Goal: Transaction & Acquisition: Purchase product/service

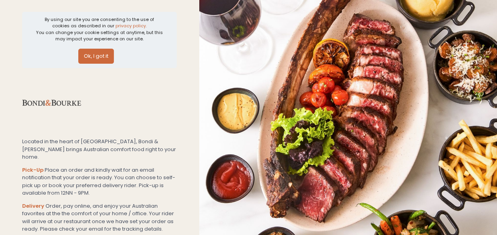
drag, startPoint x: 94, startPoint y: 57, endPoint x: 129, endPoint y: 72, distance: 38.1
click at [96, 57] on button "Ok, I got it" at bounding box center [96, 56] width 36 height 15
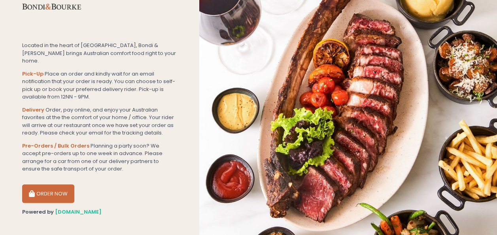
scroll to position [35, 0]
click at [45, 178] on div "ORDER NOW" at bounding box center [99, 190] width 155 height 25
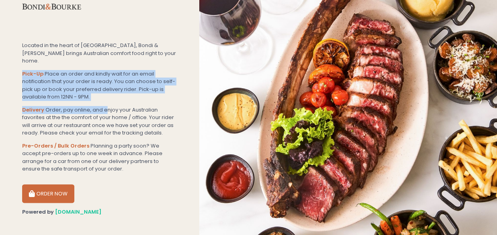
drag, startPoint x: 161, startPoint y: 99, endPoint x: 105, endPoint y: 95, distance: 56.7
click at [105, 95] on section "Located in the heart of [GEOGRAPHIC_DATA], Bondi & [PERSON_NAME] brings Austral…" at bounding box center [99, 104] width 199 height 278
drag, startPoint x: 105, startPoint y: 95, endPoint x: 99, endPoint y: 92, distance: 6.7
click at [99, 92] on div "Pick-Up Place an order and kindly wait for an email notification that your orde…" at bounding box center [99, 85] width 155 height 31
click at [100, 89] on div "Pick-Up Place an order and kindly wait for an email notification that your orde…" at bounding box center [99, 85] width 155 height 31
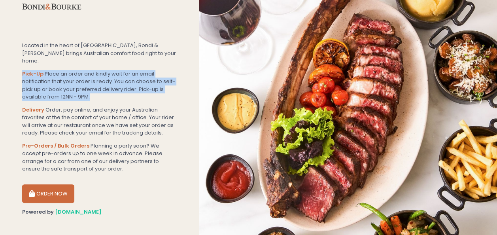
drag, startPoint x: 100, startPoint y: 89, endPoint x: 17, endPoint y: 66, distance: 86.7
click at [17, 66] on section "Located in the heart of [GEOGRAPHIC_DATA], Bondi & [PERSON_NAME] brings Austral…" at bounding box center [99, 104] width 199 height 278
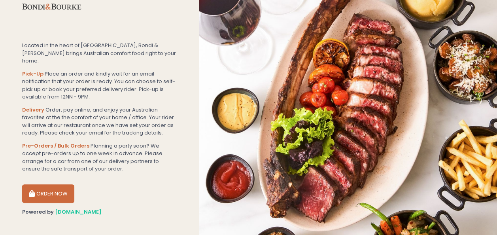
click at [113, 96] on div "Pick-Up Place an order and kindly wait for an email notification that your orde…" at bounding box center [99, 121] width 155 height 103
click at [49, 184] on button "ORDER NOW" at bounding box center [48, 193] width 52 height 19
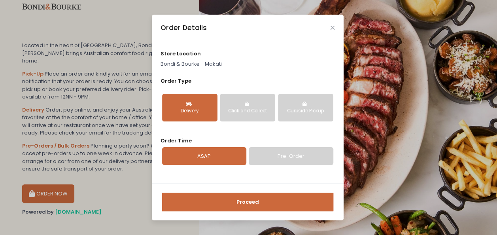
click at [243, 110] on div "Click and Collect" at bounding box center [247, 111] width 44 height 7
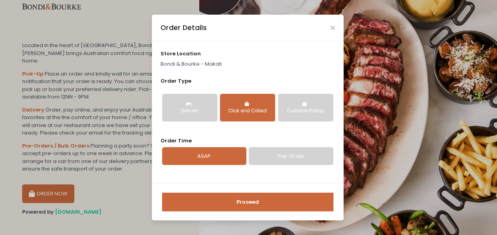
click at [312, 101] on button "Curbside Pickup" at bounding box center [305, 108] width 55 height 28
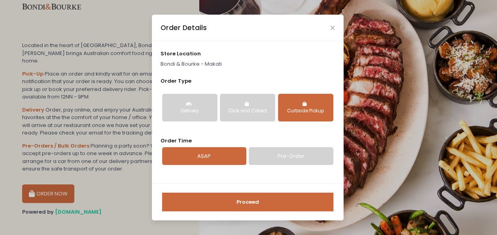
click at [239, 106] on button "Click and Collect" at bounding box center [247, 108] width 55 height 28
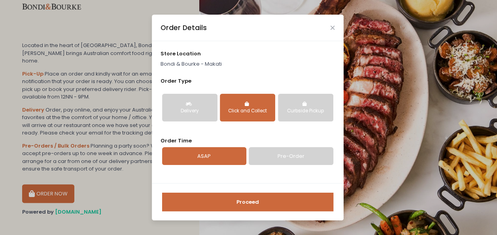
drag, startPoint x: 289, startPoint y: 162, endPoint x: 279, endPoint y: 163, distance: 9.9
click at [289, 162] on link "Pre-Order" at bounding box center [291, 156] width 84 height 18
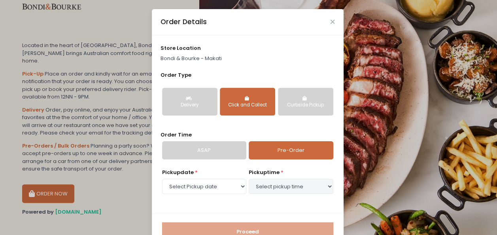
select select "2025-09-03"
click at [220, 157] on link "ASAP" at bounding box center [204, 150] width 84 height 18
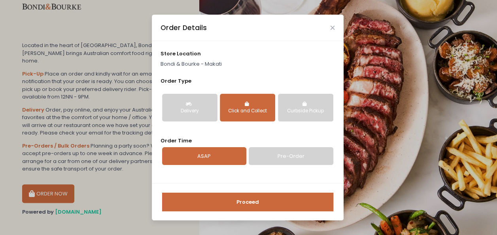
click at [237, 207] on button "Proceed" at bounding box center [247, 202] width 171 height 19
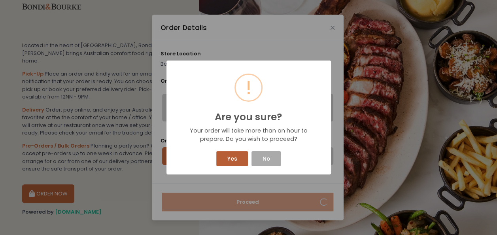
click at [233, 161] on button "Yes" at bounding box center [232, 158] width 32 height 15
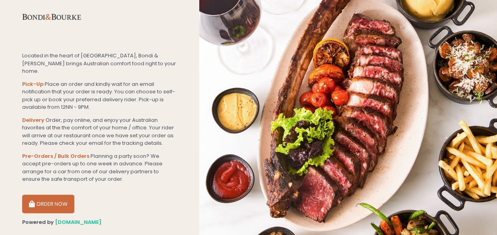
scroll to position [35, 0]
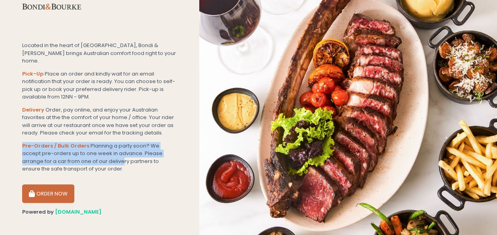
drag, startPoint x: 75, startPoint y: 151, endPoint x: 92, endPoint y: 153, distance: 16.7
click at [92, 153] on section "Located in the heart of [GEOGRAPHIC_DATA], Bondi & [PERSON_NAME] brings Austral…" at bounding box center [99, 104] width 199 height 278
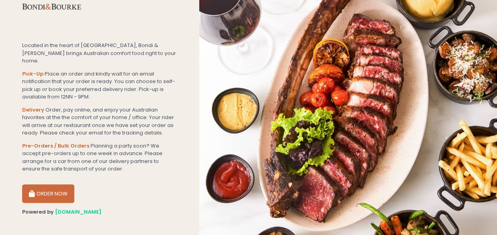
drag, startPoint x: 92, startPoint y: 153, endPoint x: 96, endPoint y: 156, distance: 5.3
click at [96, 157] on div "Pre-Orders / Bulk Orders Planning a party soon? We accept pre-orders up to one …" at bounding box center [99, 157] width 155 height 31
